Goal: Transaction & Acquisition: Purchase product/service

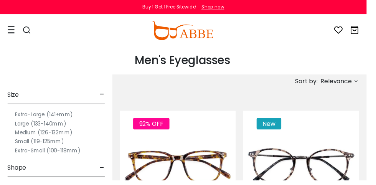
click at [355, 87] on span "Relevance" at bounding box center [345, 84] width 32 height 14
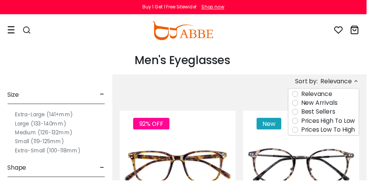
click at [309, 134] on label "Prices Low To High" at bounding box center [336, 133] width 55 height 9
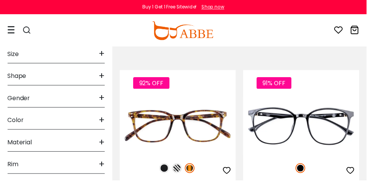
scroll to position [42, 0]
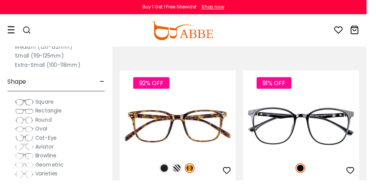
click at [102, 78] on span "-" at bounding box center [104, 84] width 5 height 18
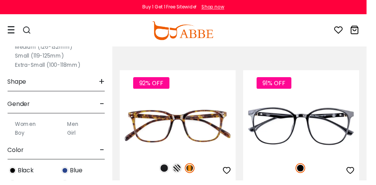
click at [105, 84] on span "+" at bounding box center [104, 84] width 6 height 18
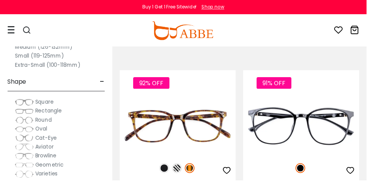
click at [31, 148] on img at bounding box center [24, 151] width 19 height 8
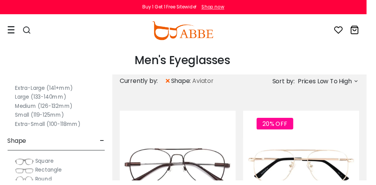
scroll to position [48, 0]
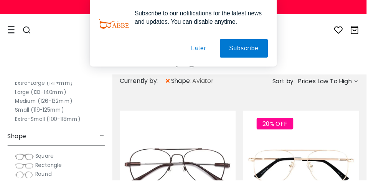
click at [0, 0] on button "Later" at bounding box center [0, 0] width 0 height 0
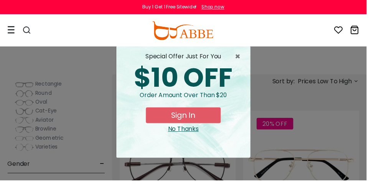
scroll to position [158, 0]
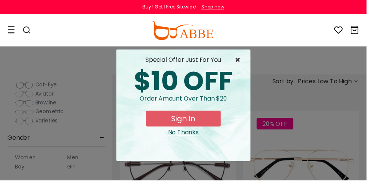
click at [248, 62] on span "×" at bounding box center [246, 61] width 10 height 9
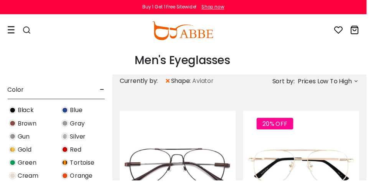
scroll to position [259, 0]
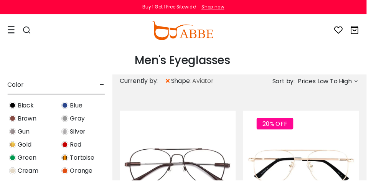
click at [26, 109] on span "Black" at bounding box center [26, 108] width 17 height 9
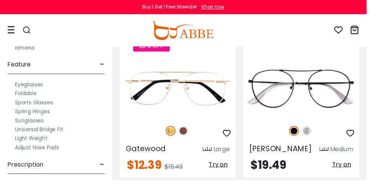
scroll to position [479, 0]
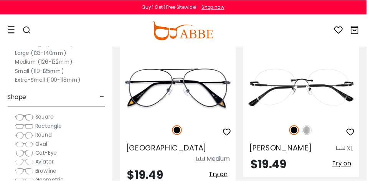
scroll to position [256, 0]
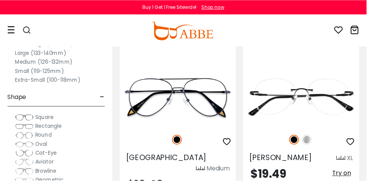
click at [0, 0] on img at bounding box center [0, 0] width 0 height 0
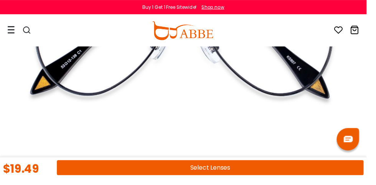
scroll to position [205, 0]
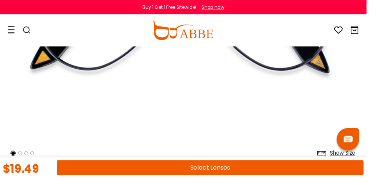
click at [224, 180] on button "Select Lenses" at bounding box center [215, 171] width 315 height 15
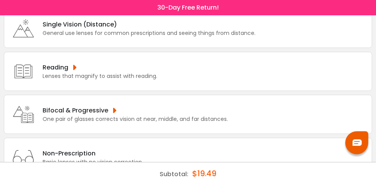
click at [172, 117] on div "One pair of glasses corrects vision at near, middle, and far distances." at bounding box center [135, 119] width 185 height 8
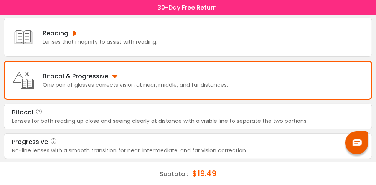
scroll to position [108, 0]
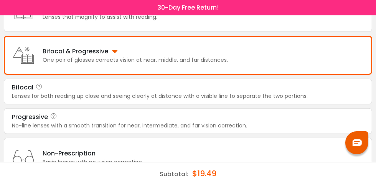
click at [114, 55] on div "Bifocal & Progressive" at bounding box center [135, 51] width 185 height 10
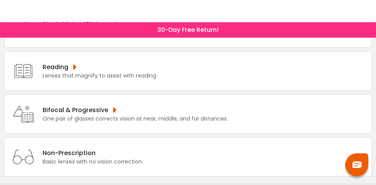
scroll to position [71, 0]
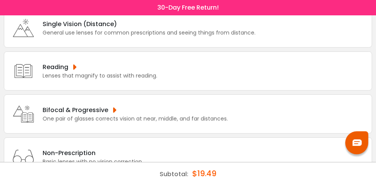
click at [111, 111] on div "Bifocal & Progressive" at bounding box center [135, 110] width 185 height 10
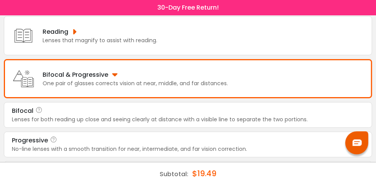
scroll to position [108, 0]
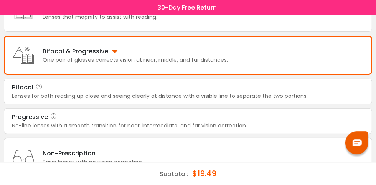
click at [135, 122] on div "No-line lenses with a smooth transition for near, intermediate, and far vision …" at bounding box center [188, 126] width 352 height 8
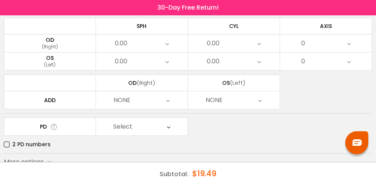
scroll to position [92, 0]
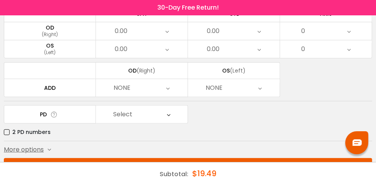
click at [170, 121] on icon at bounding box center [168, 115] width 3 height 18
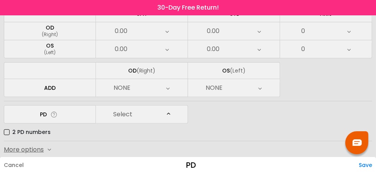
scroll to position [222, 0]
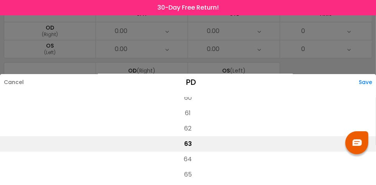
click at [187, 136] on li "62" at bounding box center [188, 128] width 376 height 15
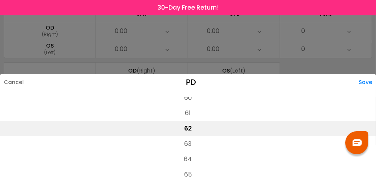
click at [362, 90] on div "Save" at bounding box center [367, 82] width 17 height 16
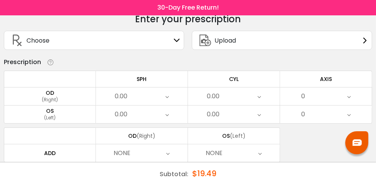
scroll to position [22, 0]
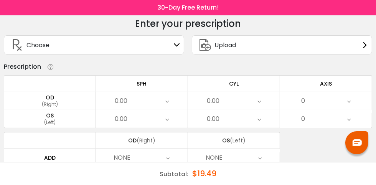
click at [175, 48] on icon at bounding box center [177, 45] width 6 height 6
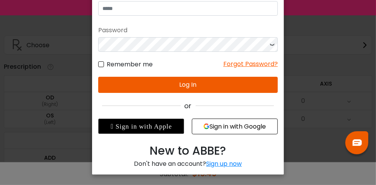
scroll to position [0, 0]
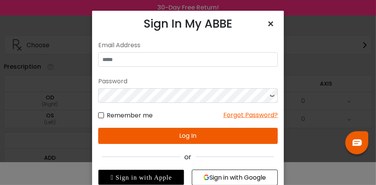
click at [268, 25] on span "×" at bounding box center [272, 24] width 11 height 17
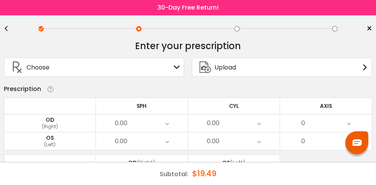
click at [369, 30] on span "×" at bounding box center [370, 29] width 6 height 12
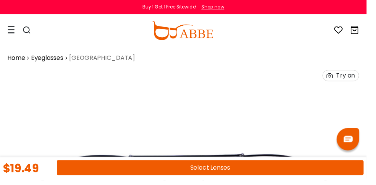
click at [369, 30] on icon at bounding box center [363, 30] width 9 height 9
